Goal: Navigation & Orientation: Find specific page/section

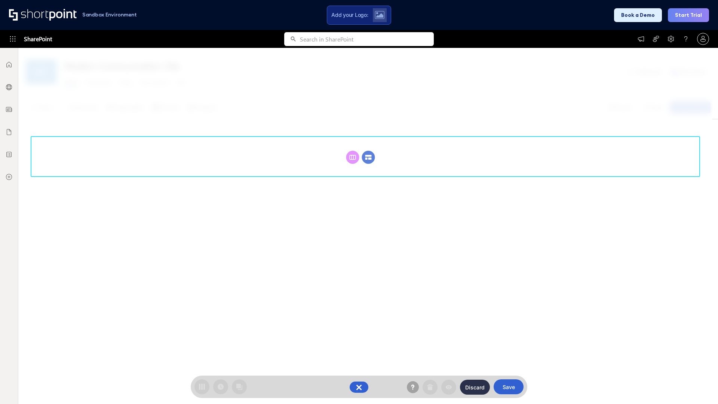
click at [368, 151] on circle at bounding box center [368, 157] width 13 height 13
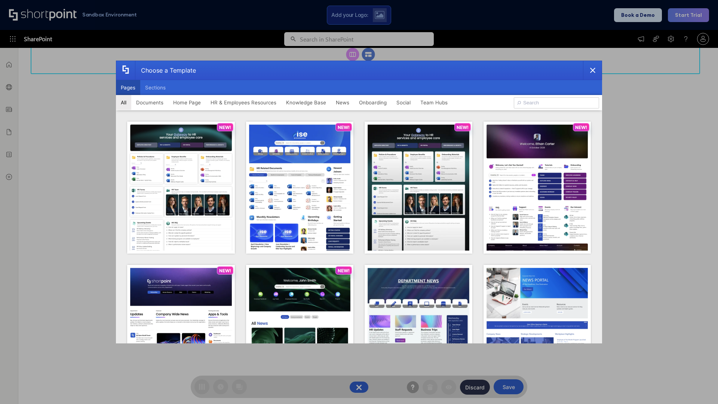
click at [128, 88] on button "Pages" at bounding box center [128, 87] width 24 height 15
type input "Team Hub 1"
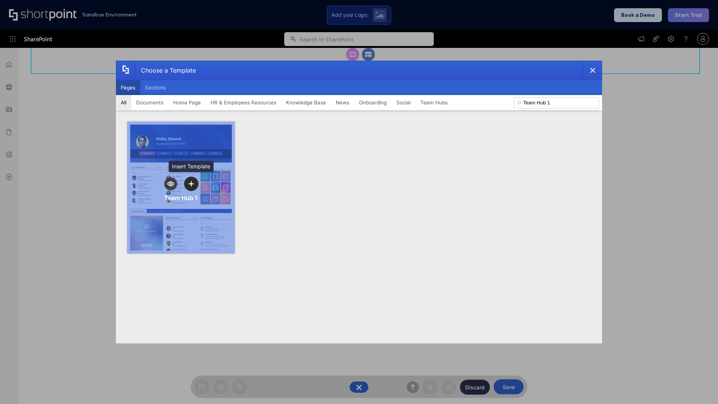
click at [191, 184] on icon "template selector" at bounding box center [190, 183] width 5 height 5
